Goal: Information Seeking & Learning: Learn about a topic

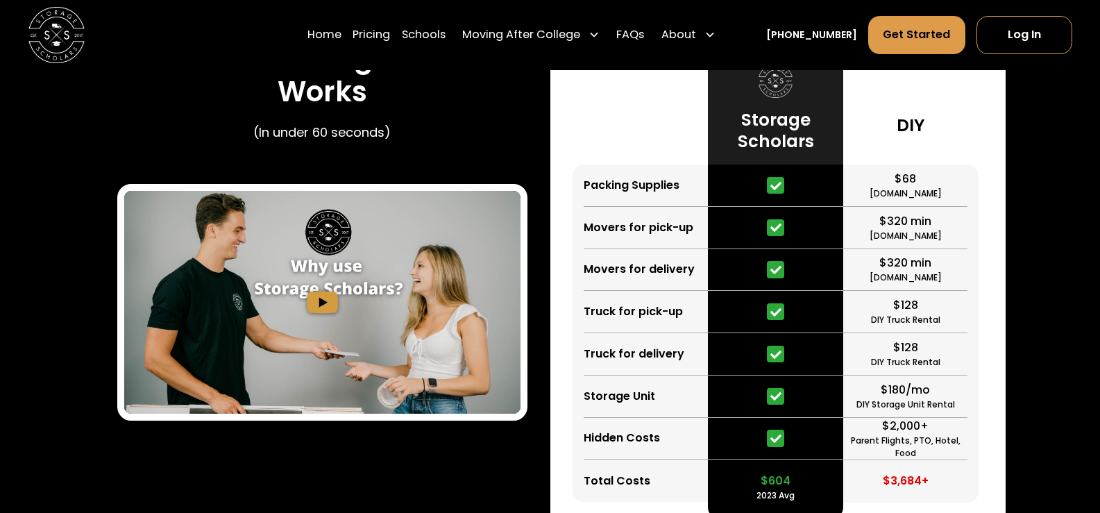
scroll to position [2165, 0]
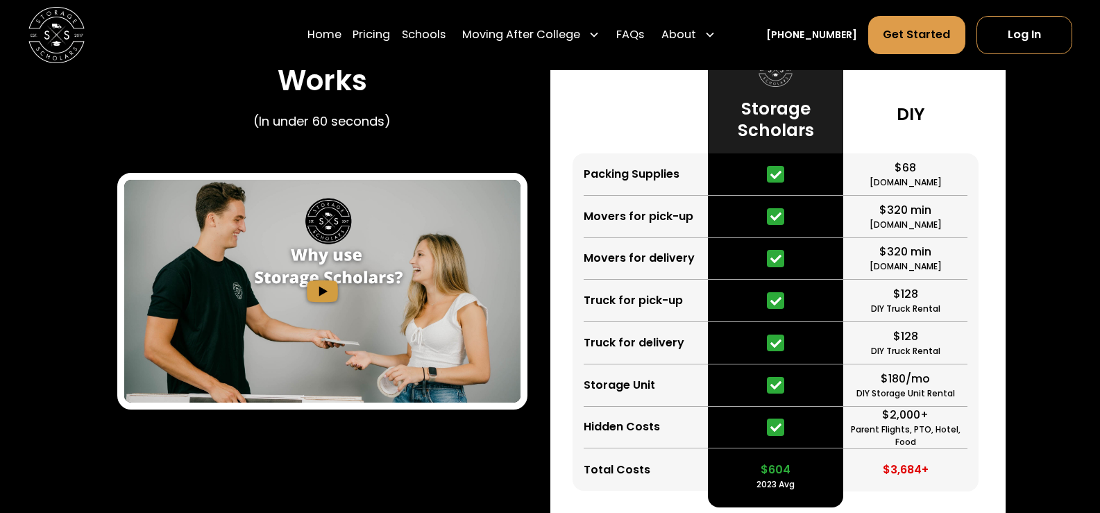
click at [775, 179] on icon at bounding box center [775, 175] width 11 height 8
click at [715, 289] on div at bounding box center [775, 301] width 135 height 42
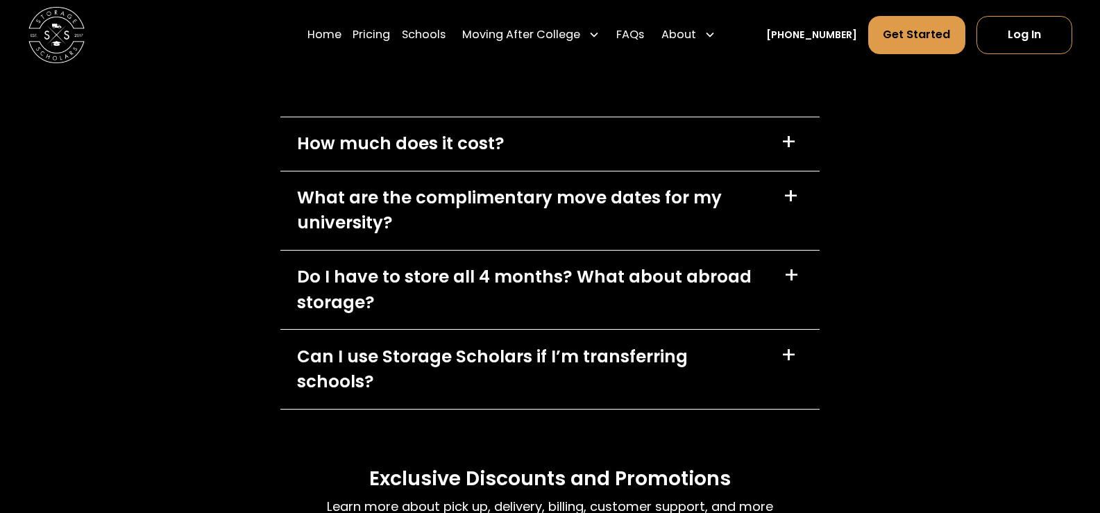
scroll to position [5873, 0]
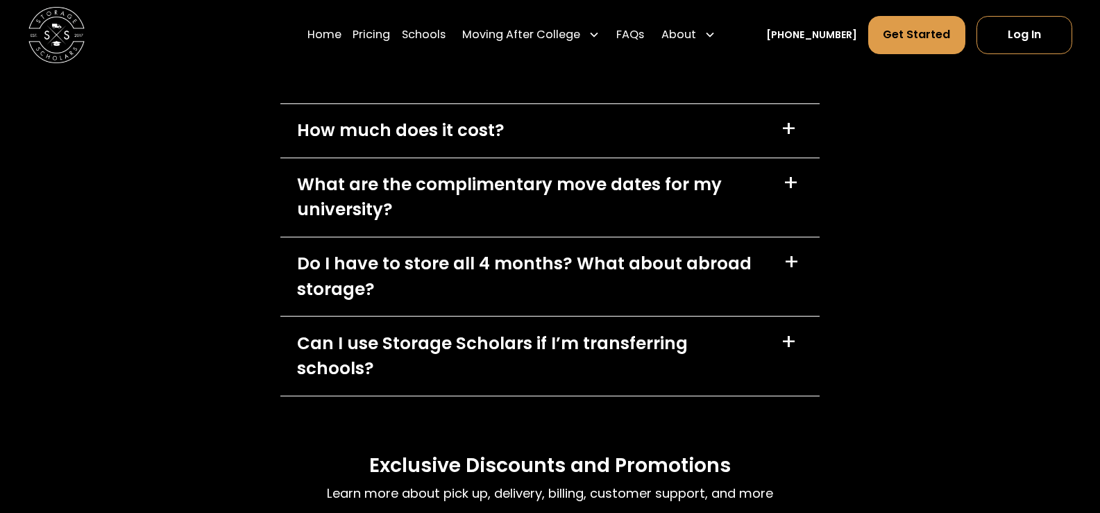
click at [766, 134] on div "How much does it cost? +" at bounding box center [550, 130] width 540 height 53
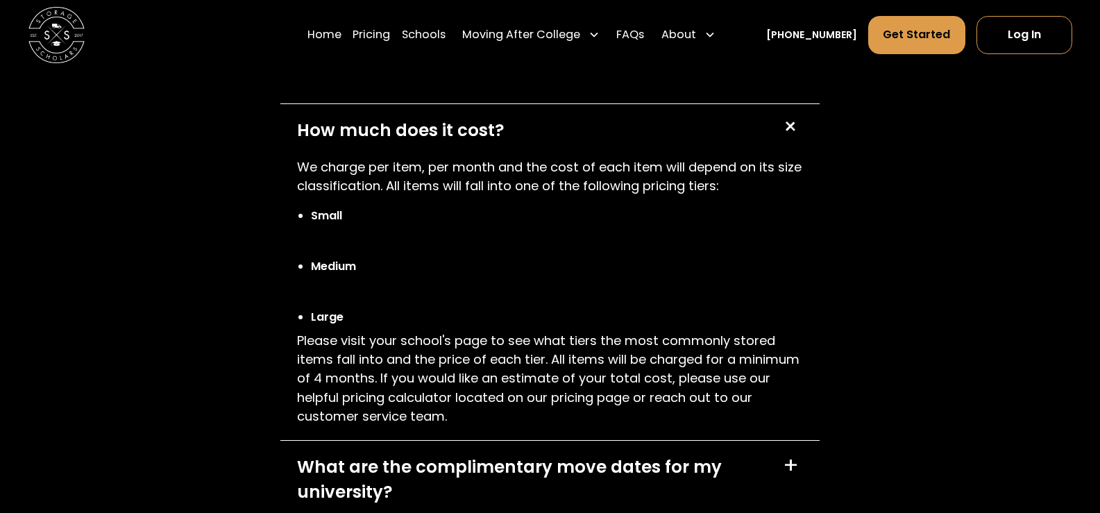
click at [766, 134] on div "How much does it cost? +" at bounding box center [550, 130] width 540 height 53
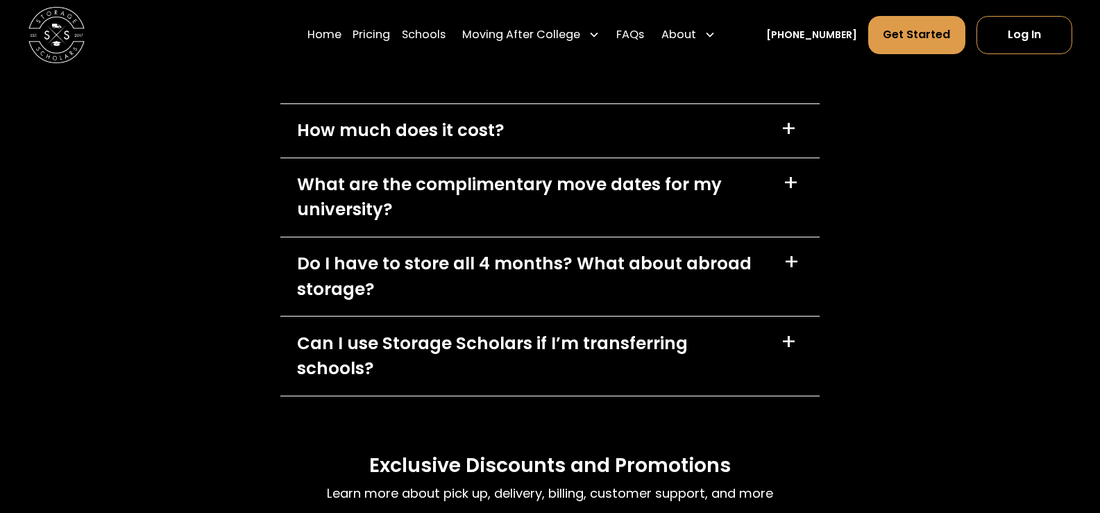
click at [728, 237] on div "What are the complimentary move dates for my university? +" at bounding box center [550, 197] width 540 height 78
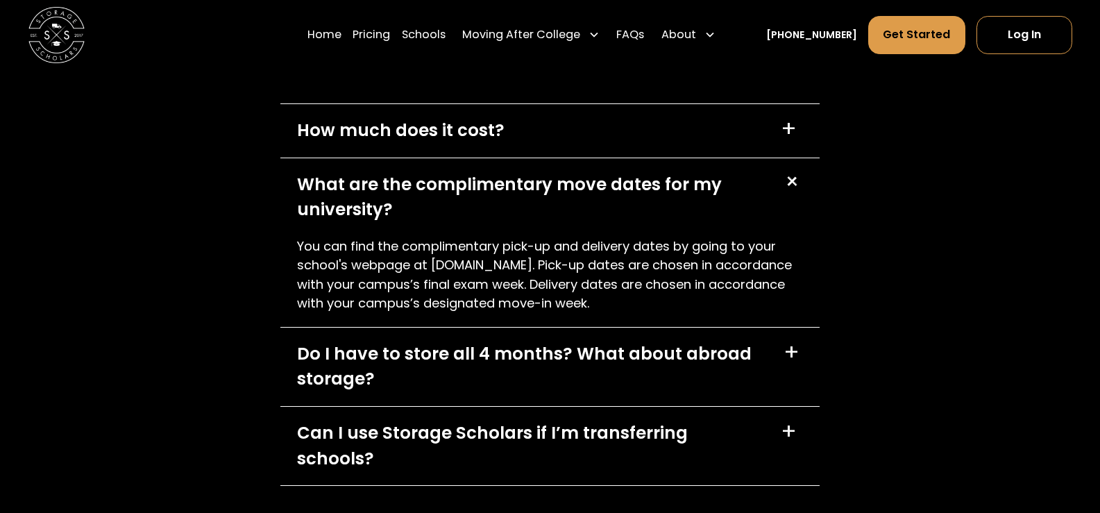
click at [728, 237] on div "What are the complimentary move dates for my university? +" at bounding box center [550, 197] width 540 height 78
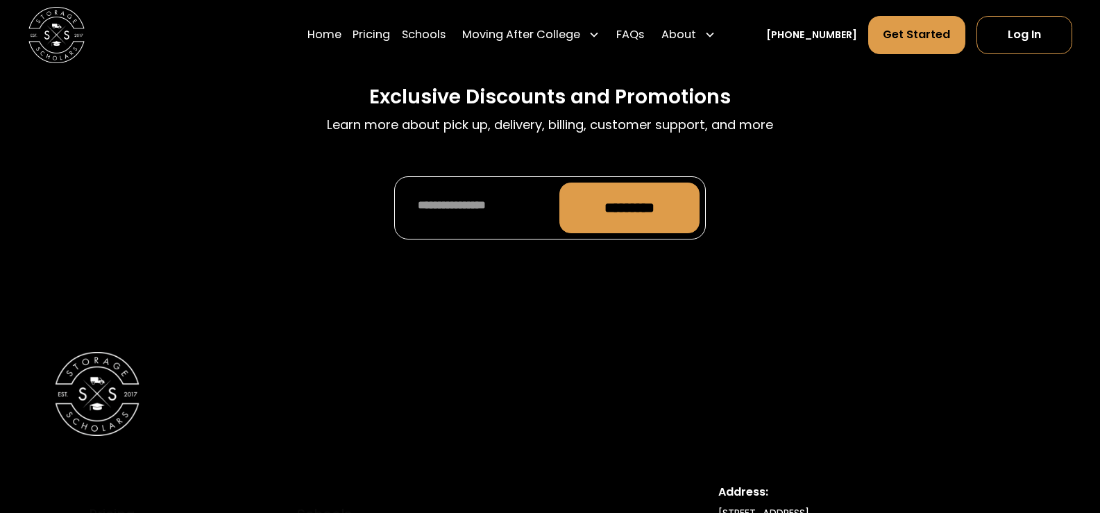
scroll to position [6242, 0]
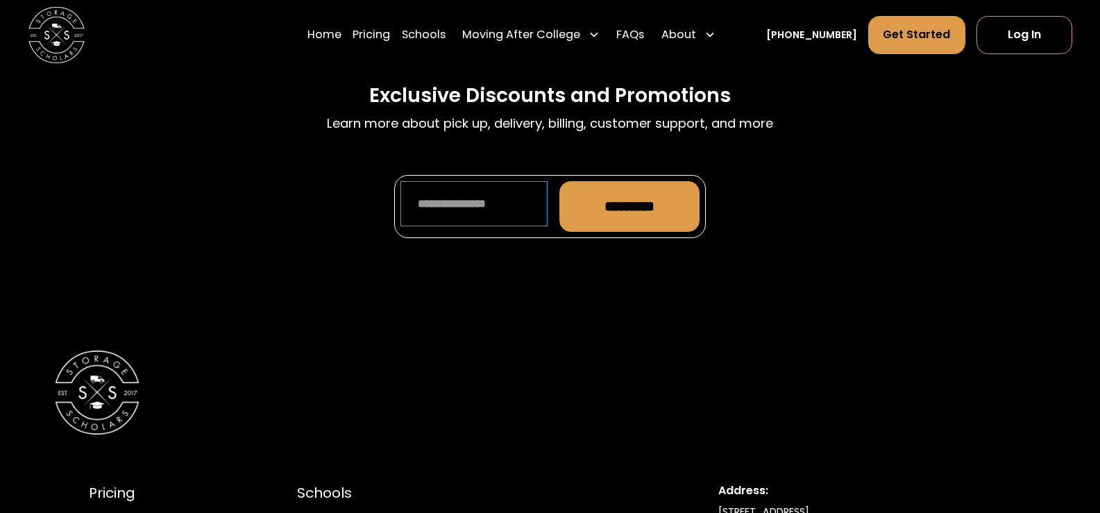
click at [495, 189] on input "Promo Form" at bounding box center [474, 203] width 148 height 45
click at [284, 192] on div "Exclusive Discounts and Promotions Learn more about pick up, delivery, billing,…" at bounding box center [550, 166] width 540 height 167
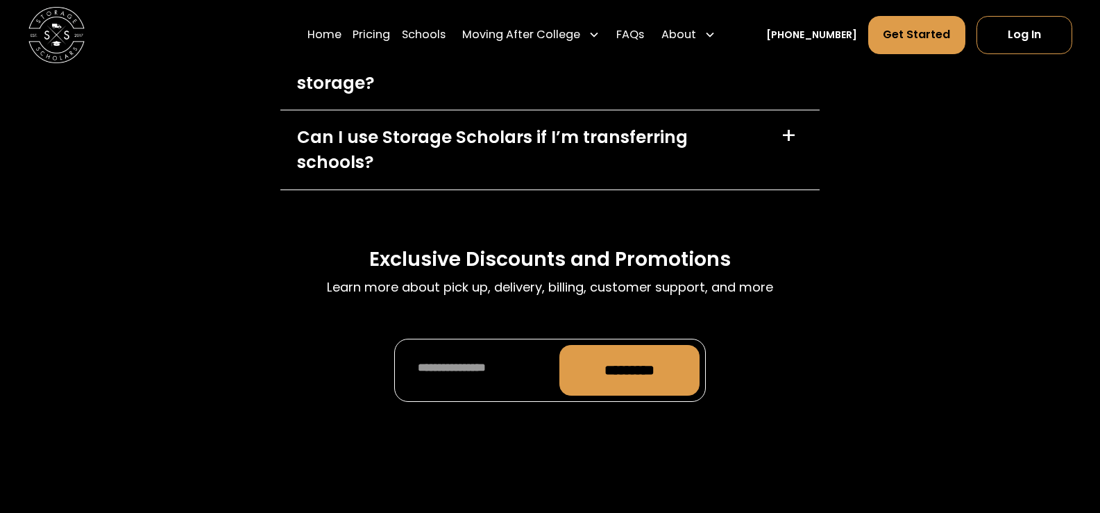
scroll to position [6077, 0]
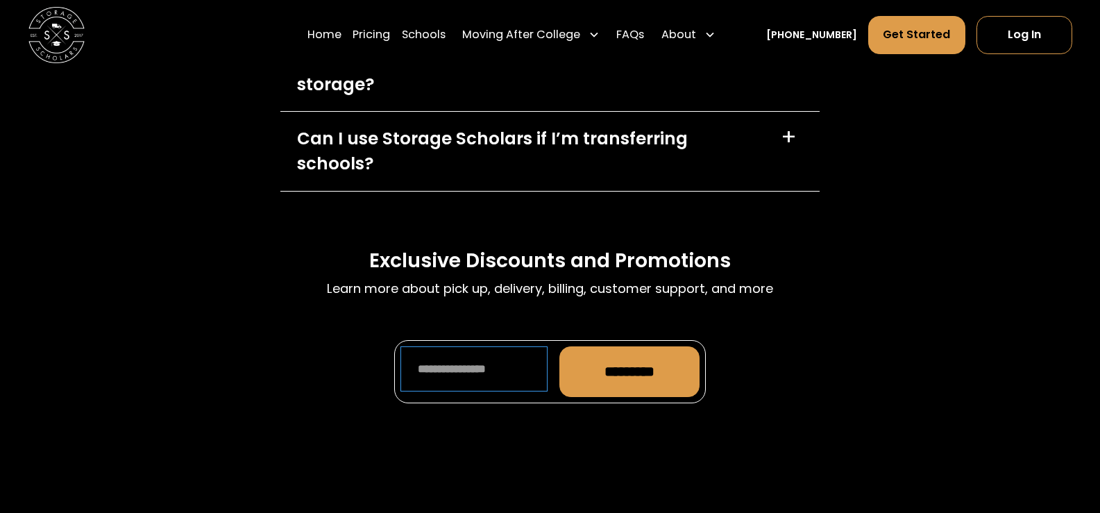
click at [479, 368] on input "Promo Form" at bounding box center [474, 368] width 148 height 45
click at [327, 373] on div "Exclusive Discounts and Promotions Learn more about pick up, delivery, billing,…" at bounding box center [550, 331] width 540 height 167
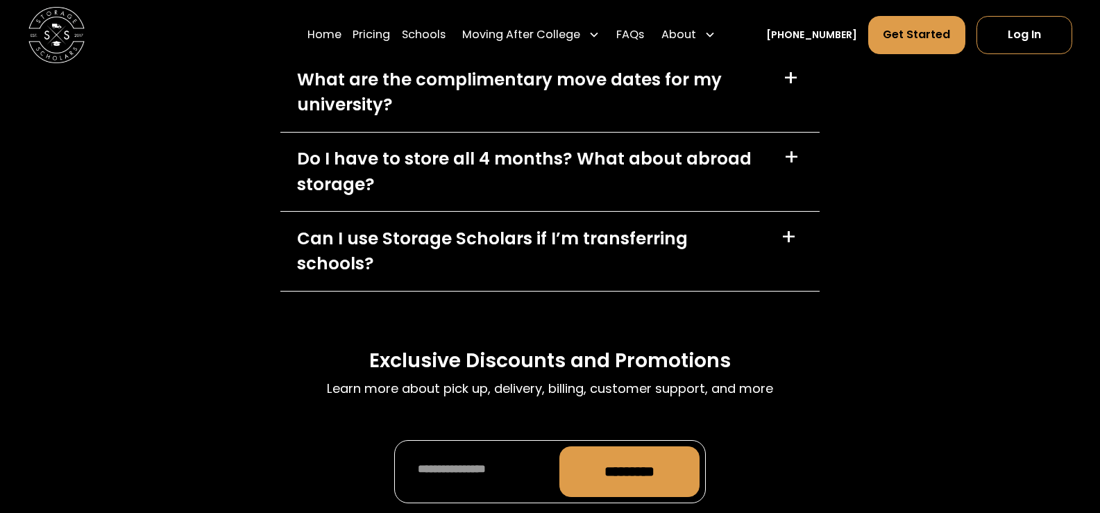
scroll to position [5952, 0]
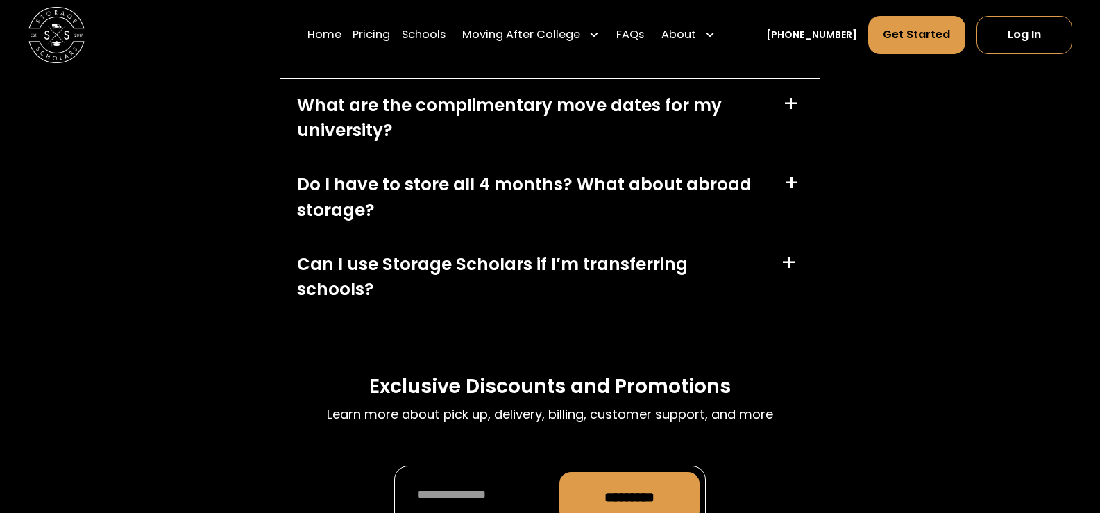
click at [463, 373] on h3 "Exclusive Discounts and Promotions" at bounding box center [549, 386] width 361 height 26
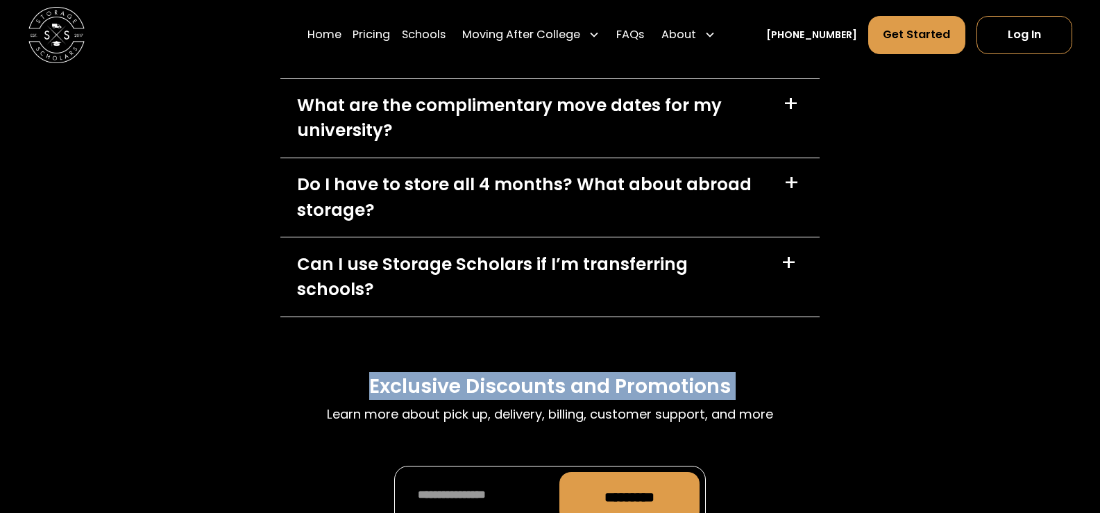
click at [463, 373] on h3 "Exclusive Discounts and Promotions" at bounding box center [549, 386] width 361 height 26
click at [365, 375] on div "Exclusive Discounts and Promotions Learn more about pick up, delivery, billing,…" at bounding box center [550, 456] width 540 height 167
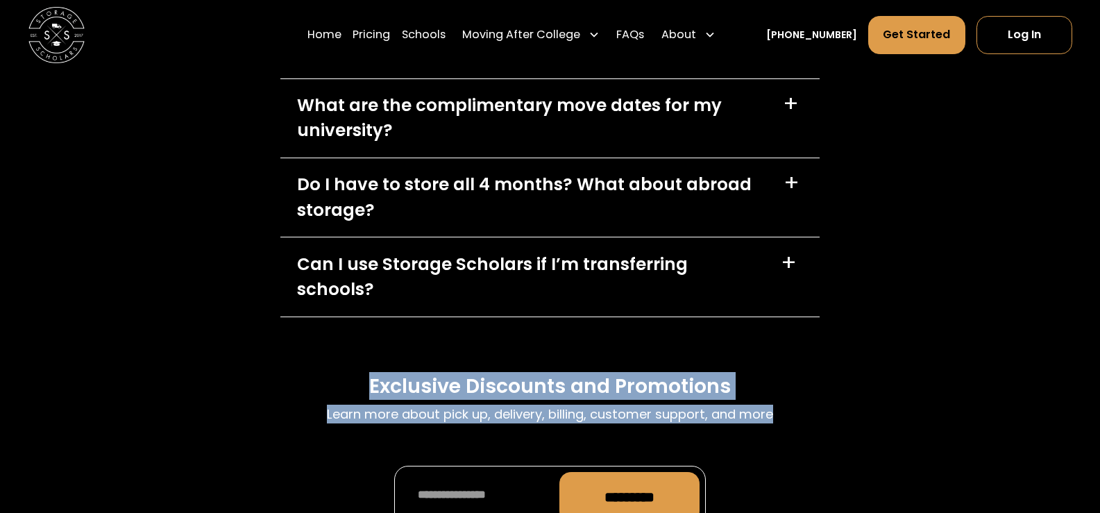
drag, startPoint x: 369, startPoint y: 366, endPoint x: 835, endPoint y: 374, distance: 466.3
click at [835, 374] on div "FAQs Learn more about pick up, delivery, billing, customer support, and more Ho…" at bounding box center [550, 212] width 1100 height 746
click at [818, 326] on div "FAQs Learn more about pick up, delivery, billing, customer support, and more Ho…" at bounding box center [550, 212] width 540 height 746
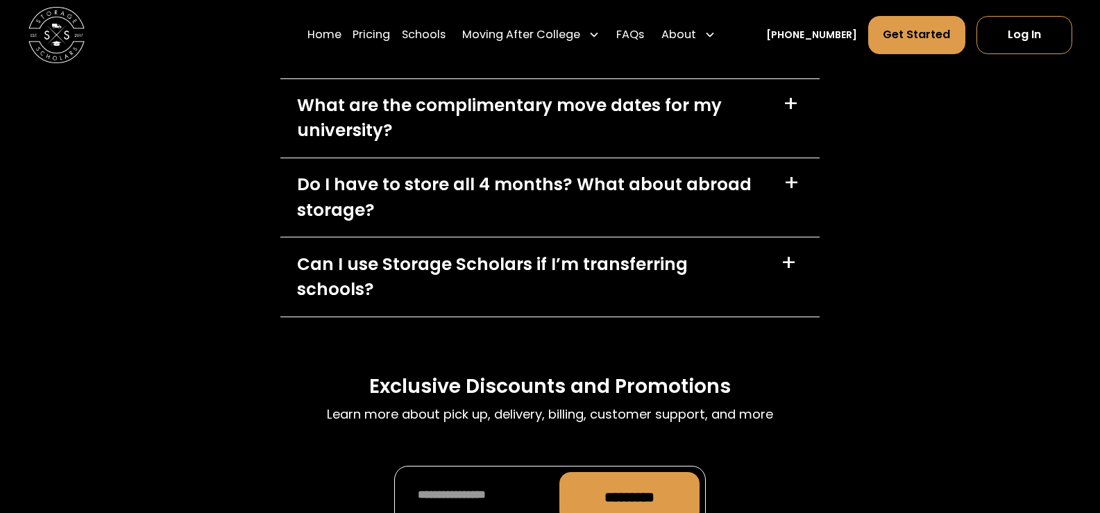
click at [818, 326] on div "FAQs Learn more about pick up, delivery, billing, customer support, and more Ho…" at bounding box center [550, 212] width 540 height 746
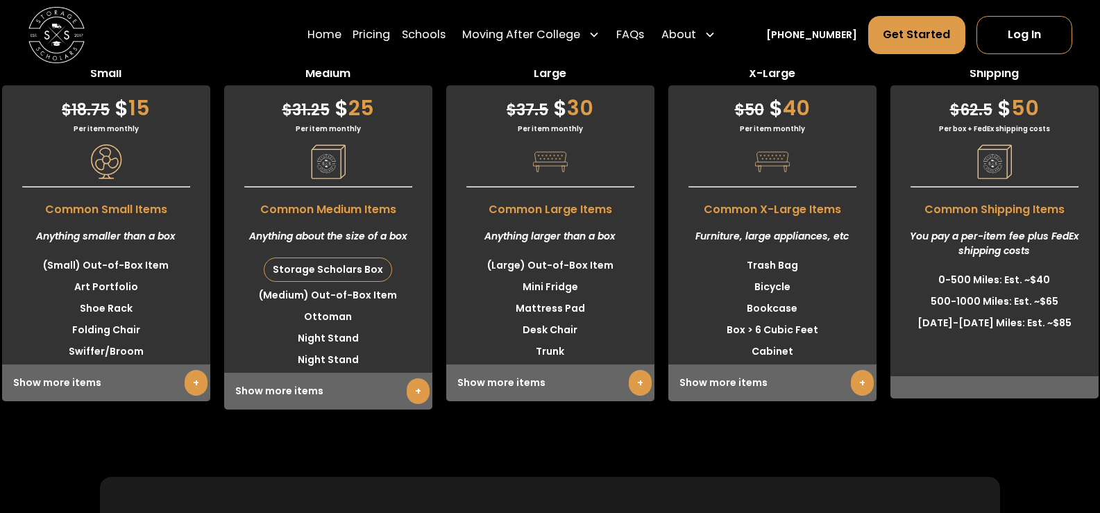
scroll to position [3556, 0]
click at [415, 395] on link "+" at bounding box center [418, 390] width 23 height 26
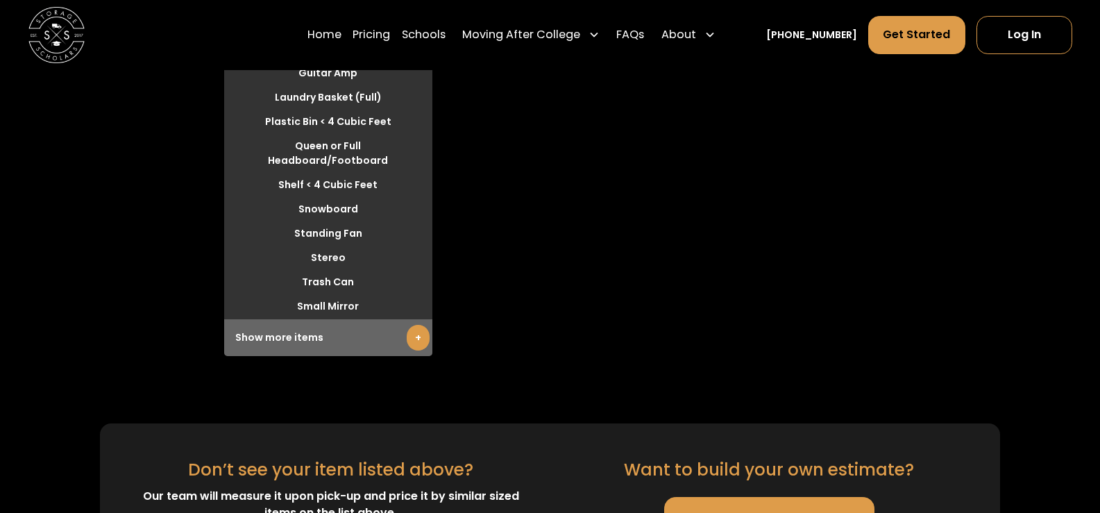
scroll to position [4185, 0]
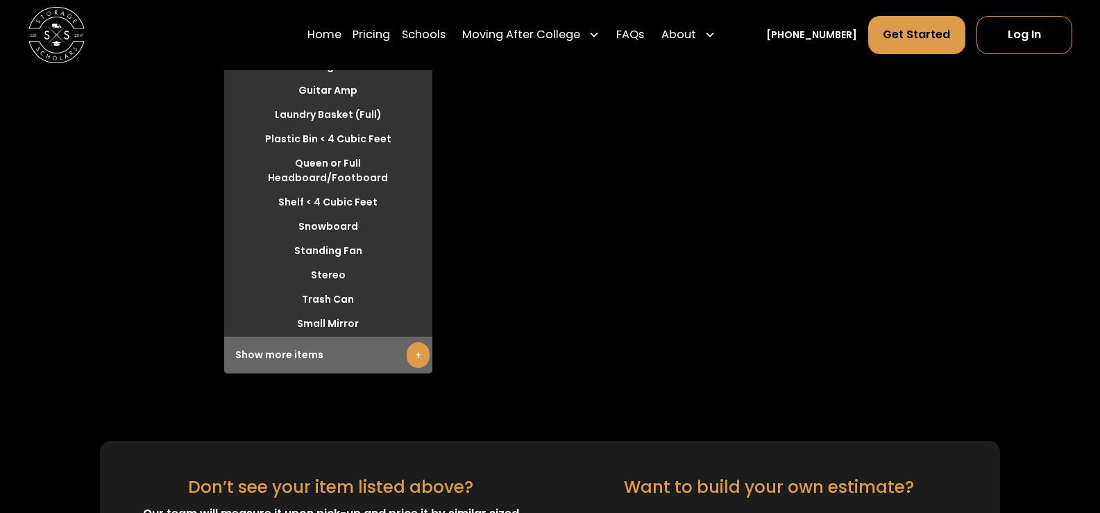
click at [413, 342] on link "+" at bounding box center [418, 355] width 23 height 26
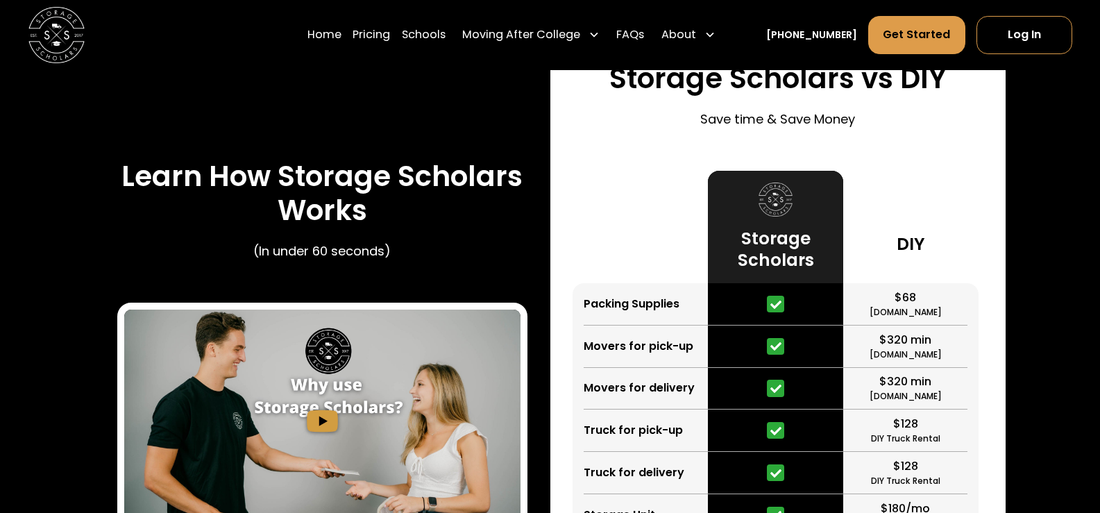
scroll to position [2036, 0]
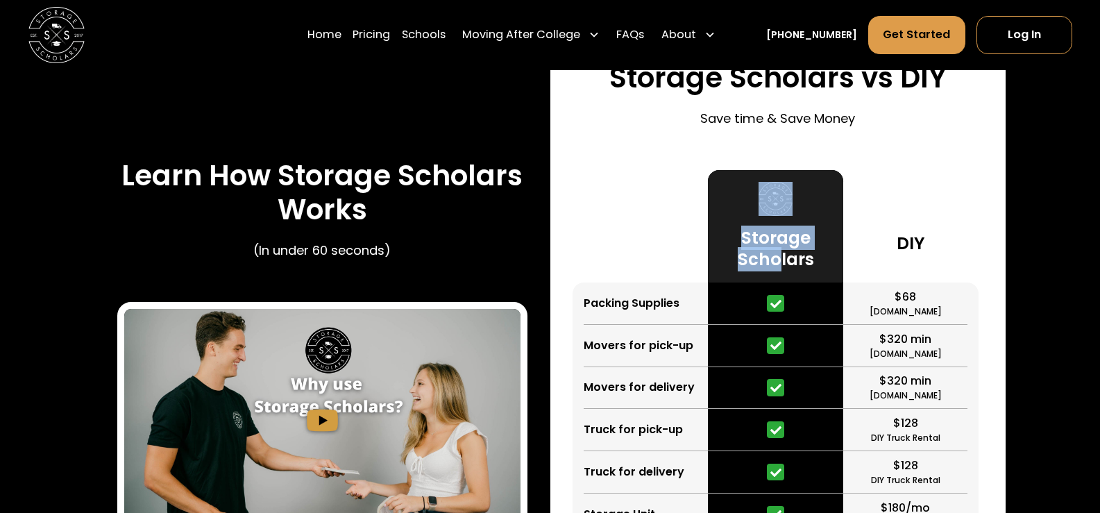
drag, startPoint x: 821, startPoint y: 199, endPoint x: 781, endPoint y: 257, distance: 70.4
click at [781, 257] on div "Storage Scholars" at bounding box center [775, 226] width 135 height 112
click at [781, 257] on h3 "Storage Scholars" at bounding box center [775, 249] width 113 height 44
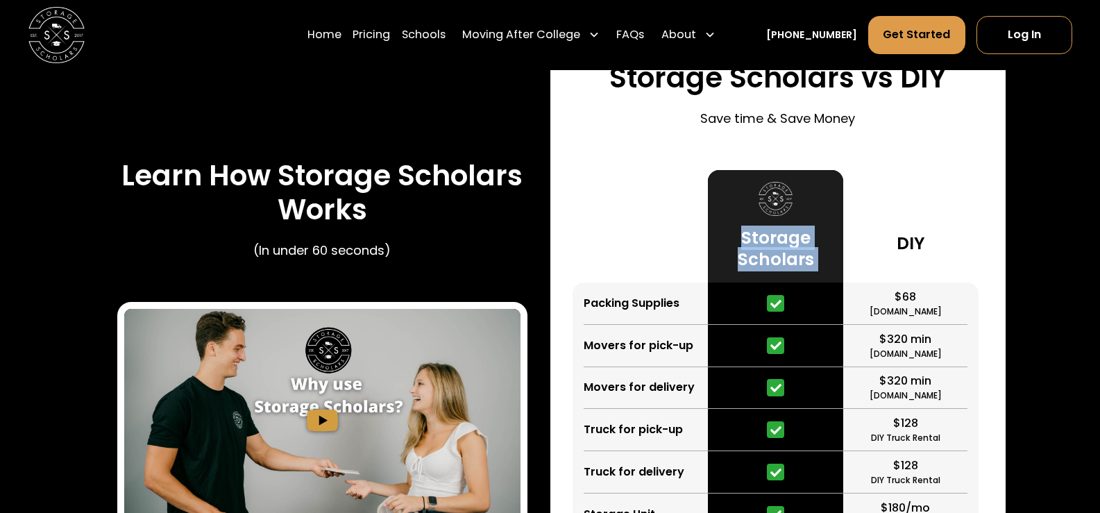
click at [781, 257] on h3 "Storage Scholars" at bounding box center [775, 249] width 113 height 44
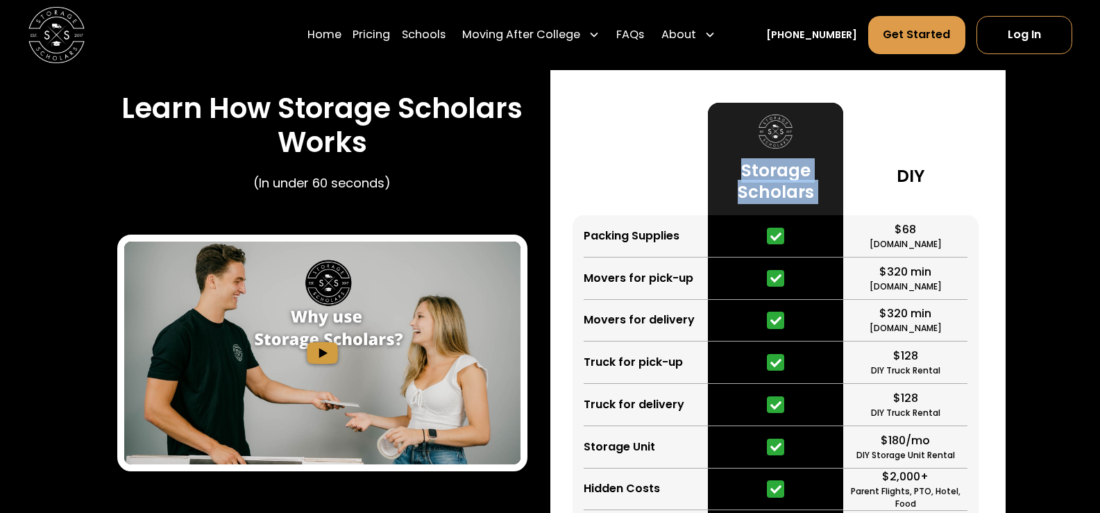
scroll to position [2104, 0]
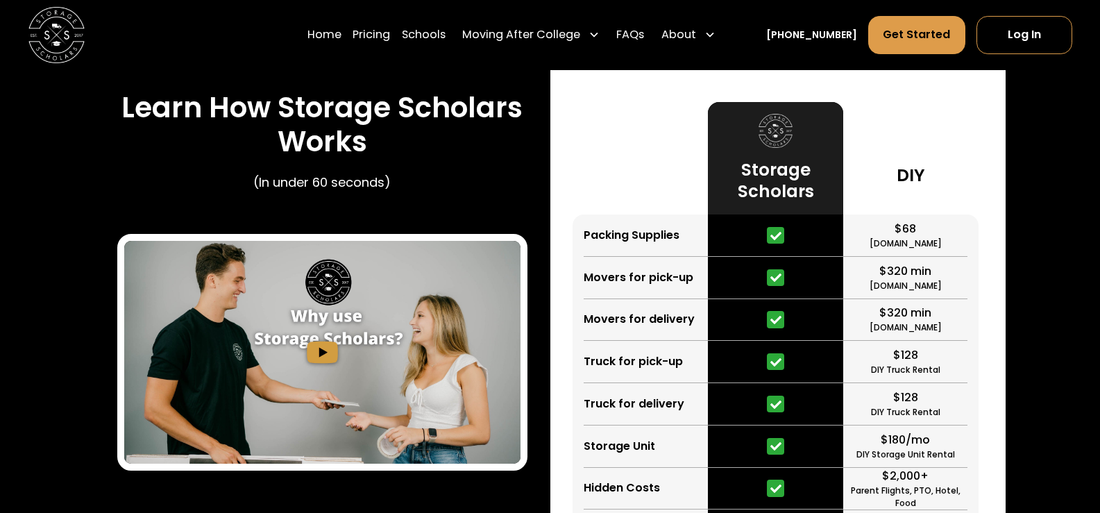
click at [348, 191] on p "(In under 60 seconds)" at bounding box center [321, 182] width 137 height 19
click at [322, 366] on img "open lightbox" at bounding box center [322, 352] width 396 height 223
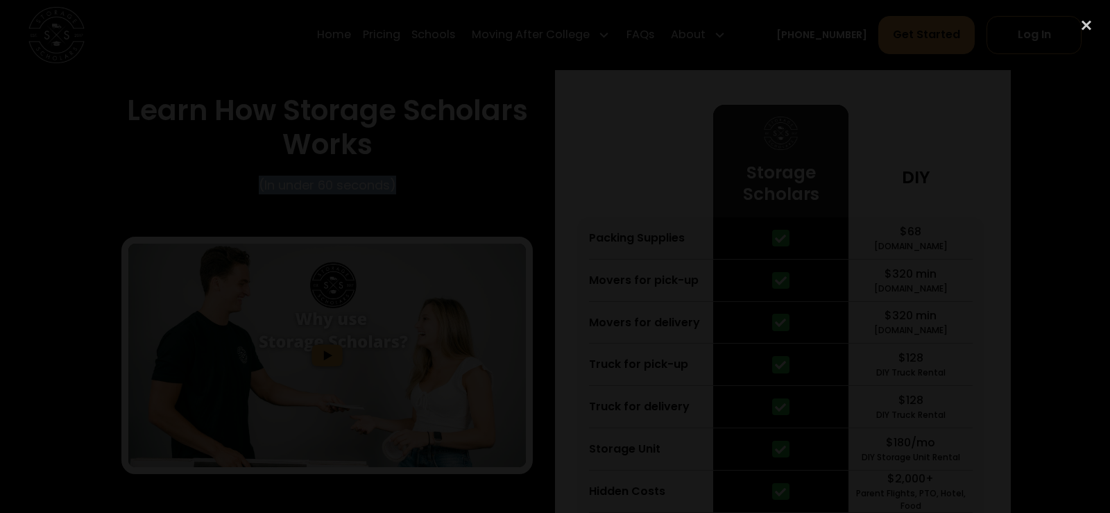
click at [962, 152] on div at bounding box center [555, 256] width 1110 height 492
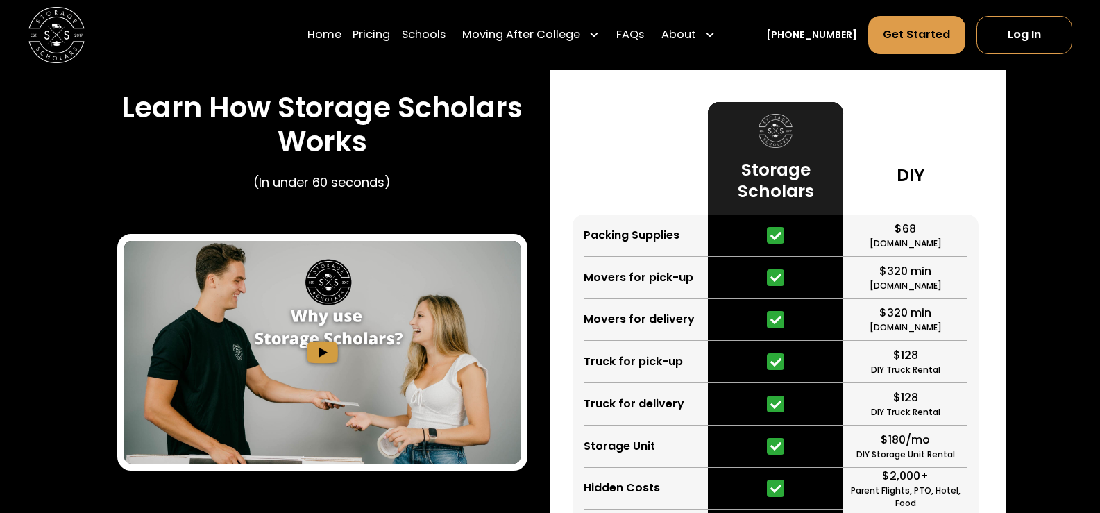
click at [533, 275] on div "Learn How Storage Scholars Works (In under 60 seconds)" at bounding box center [321, 280] width 455 height 665
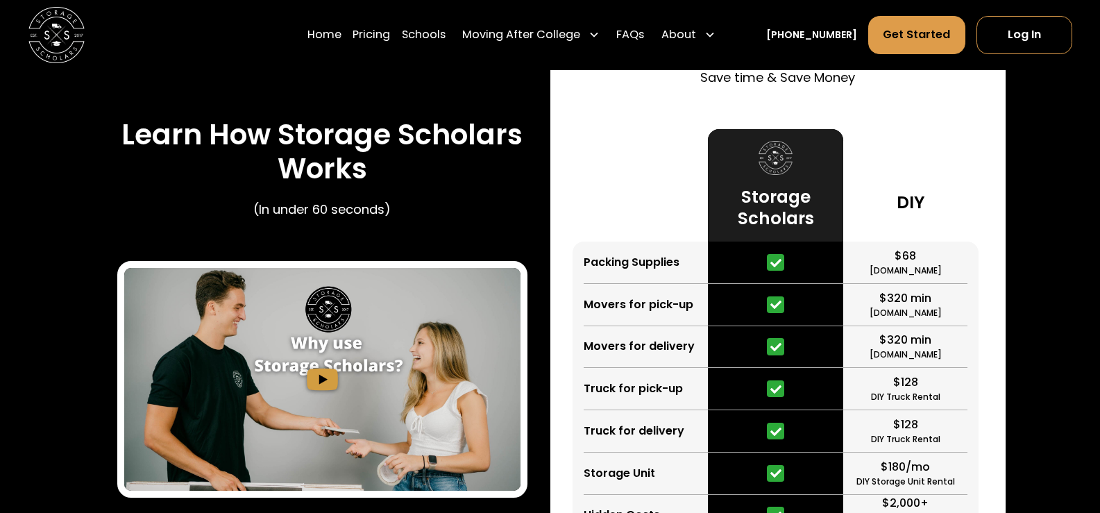
scroll to position [2080, 0]
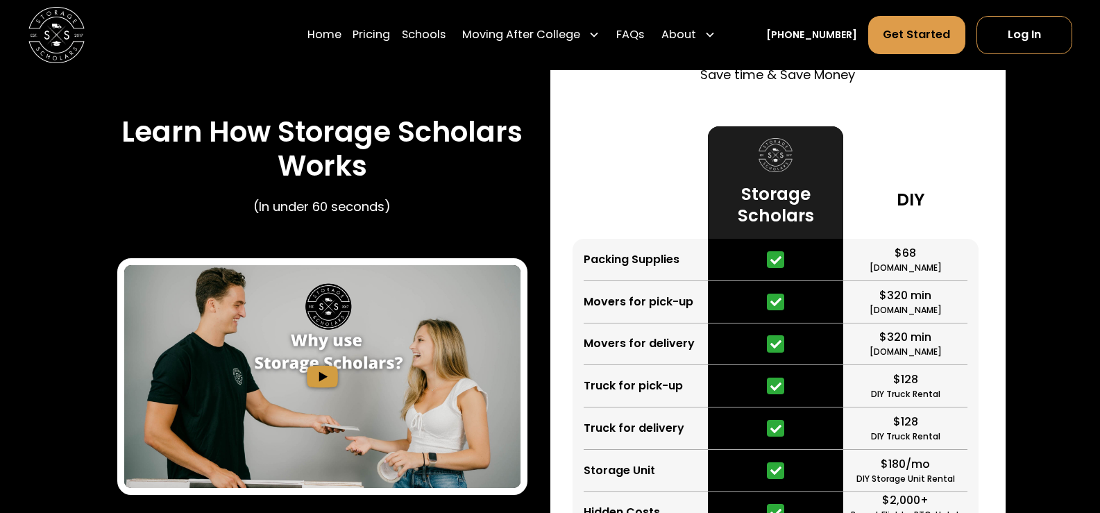
click at [635, 266] on div "Packing Supplies" at bounding box center [631, 259] width 96 height 17
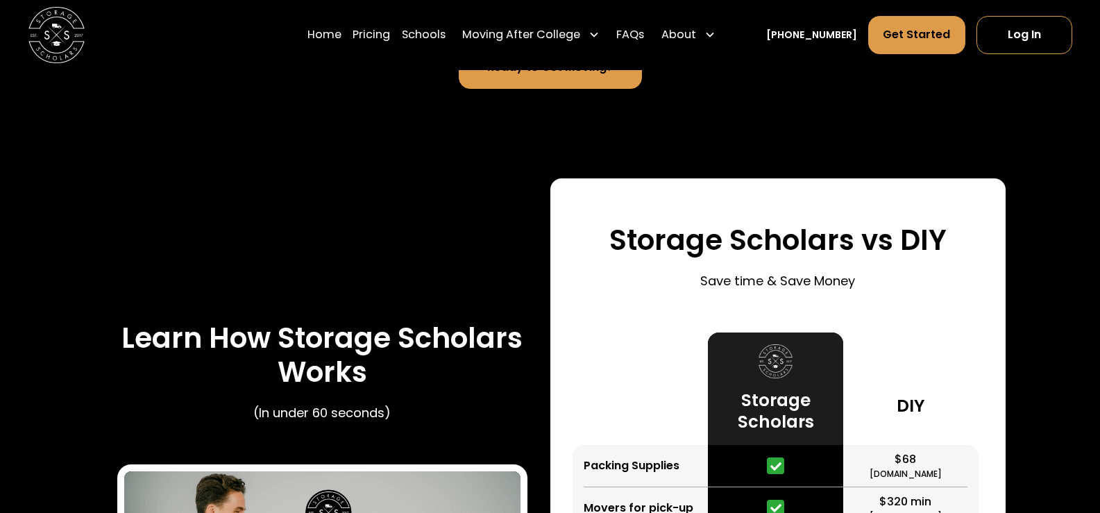
scroll to position [1955, 0]
